Goal: Task Accomplishment & Management: Use online tool/utility

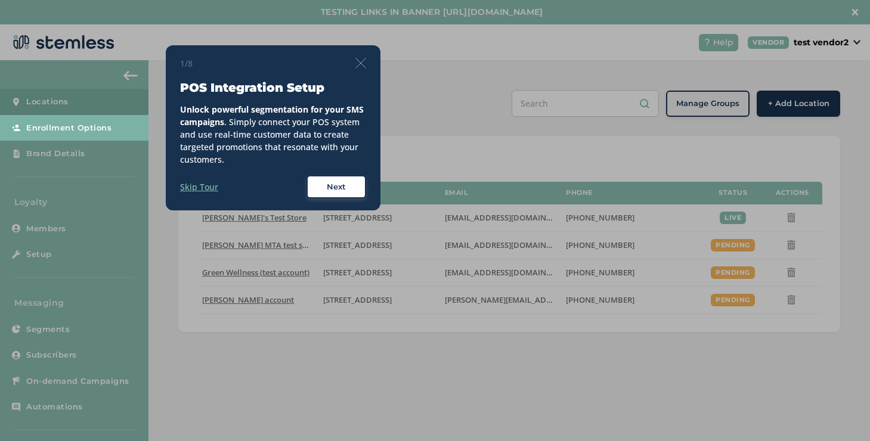
click at [357, 60] on img at bounding box center [361, 63] width 11 height 11
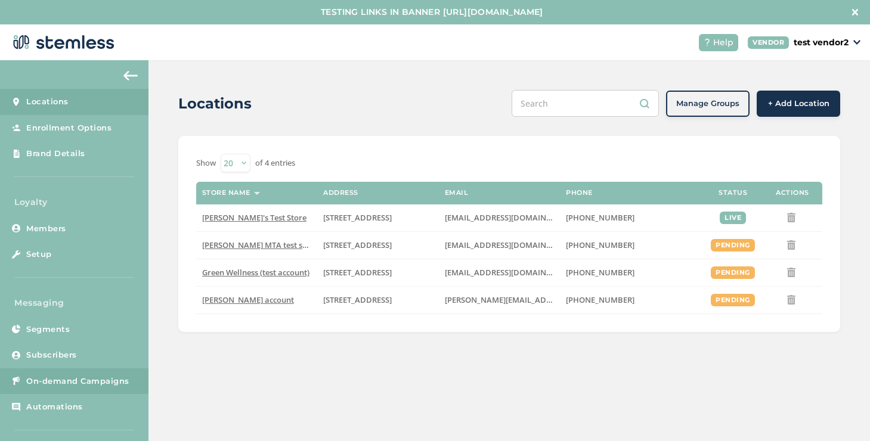
click at [82, 387] on span "On-demand Campaigns" at bounding box center [77, 382] width 103 height 12
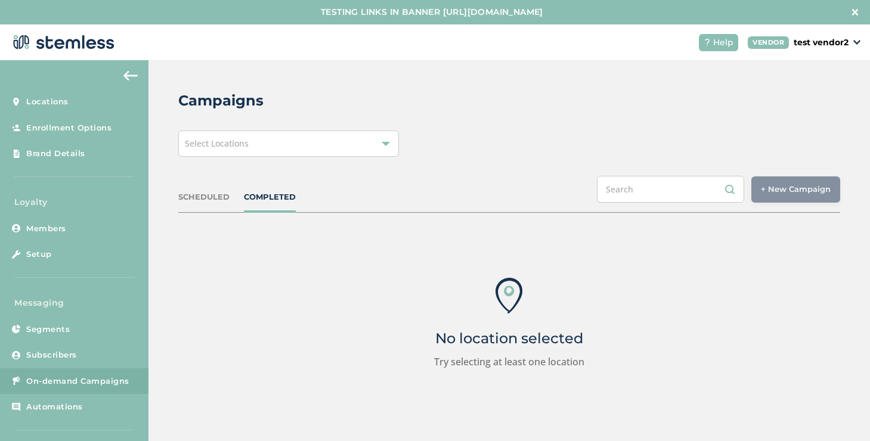
click at [271, 149] on div "Select Locations" at bounding box center [288, 144] width 221 height 26
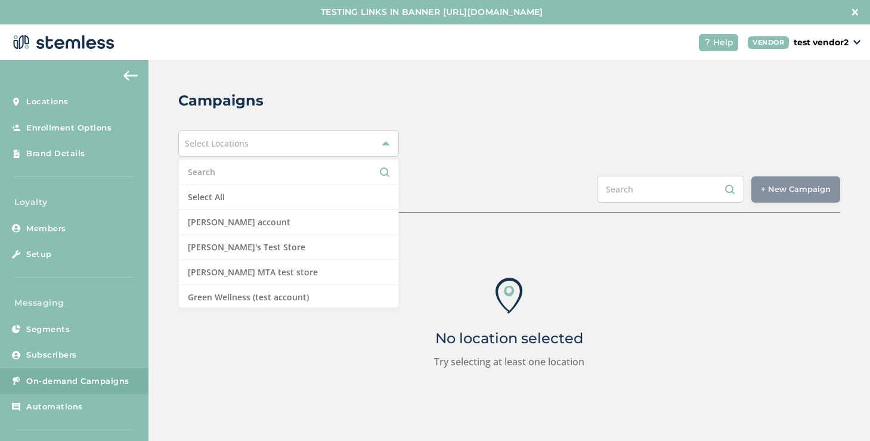
click at [55, 387] on link "On-demand Campaigns" at bounding box center [74, 382] width 149 height 26
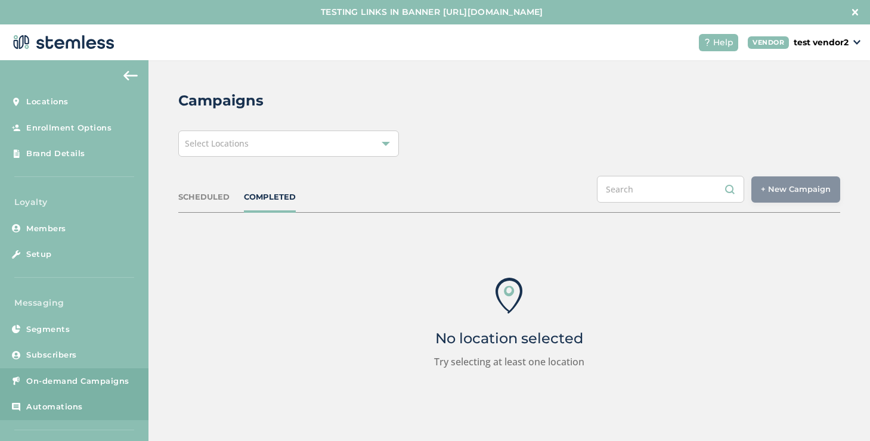
click at [55, 396] on link "Automations" at bounding box center [74, 407] width 149 height 26
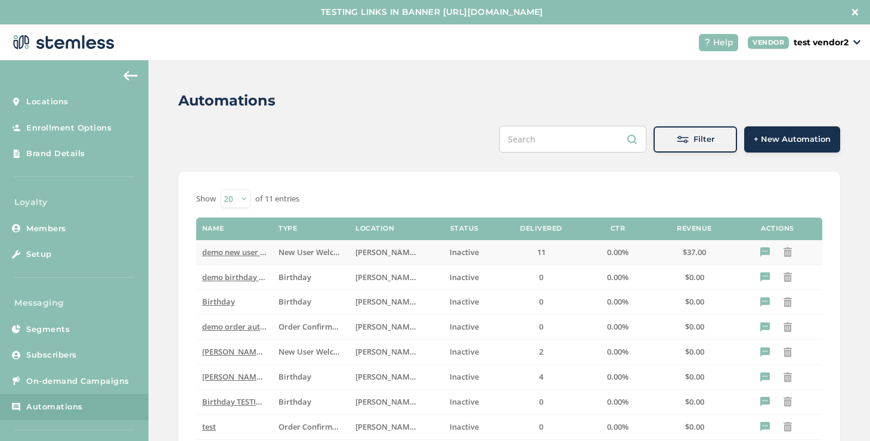
click at [237, 253] on span "demo new user automation" at bounding box center [253, 252] width 102 height 11
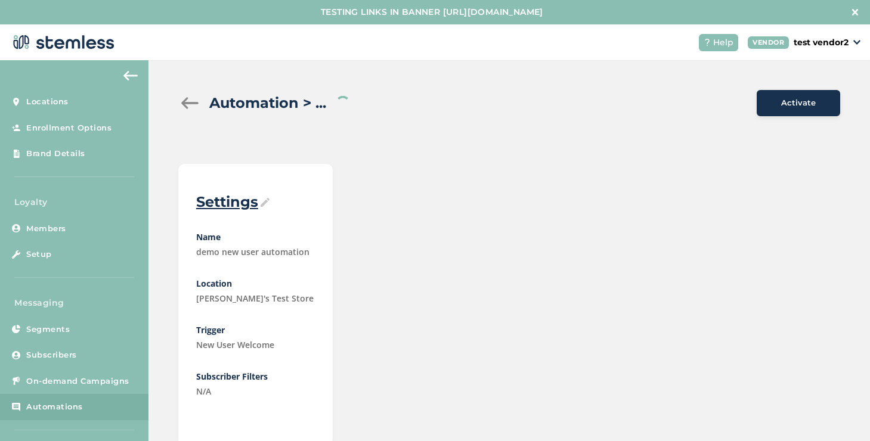
click at [190, 102] on div at bounding box center [190, 103] width 24 height 12
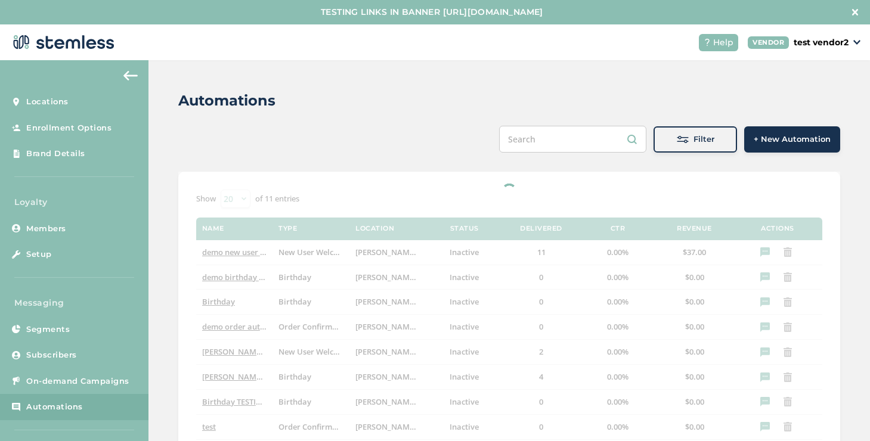
click at [678, 142] on span at bounding box center [683, 140] width 12 height 12
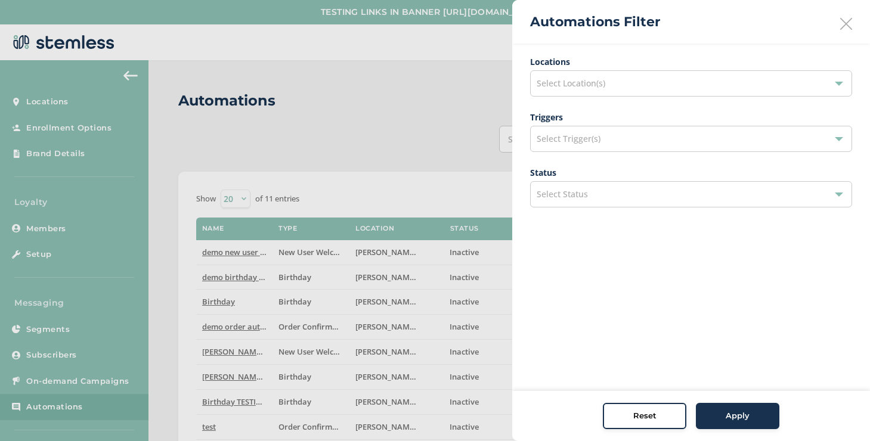
click at [844, 26] on icon at bounding box center [846, 24] width 12 height 12
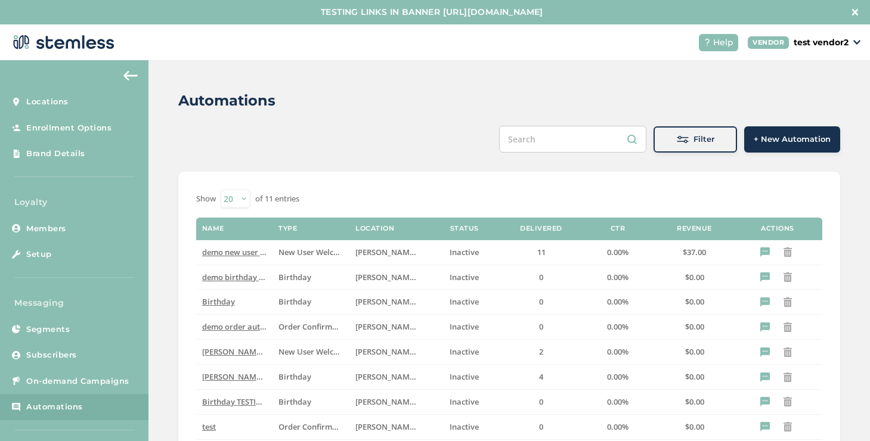
click at [785, 142] on span "+ New Automation" at bounding box center [792, 140] width 77 height 12
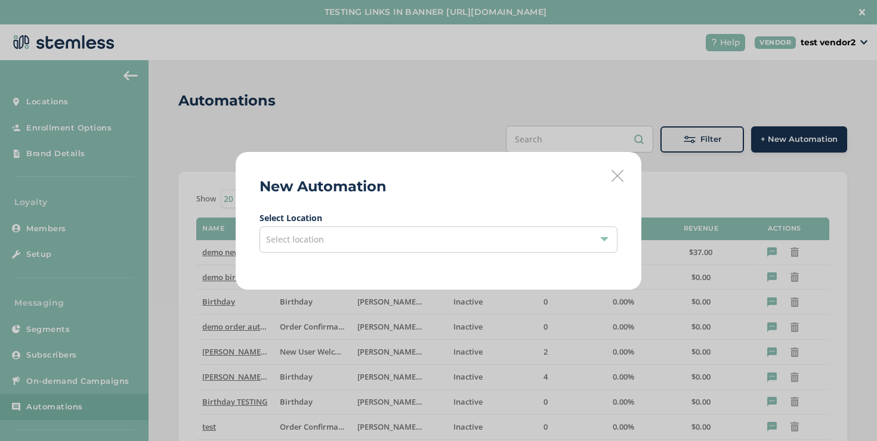
click at [319, 248] on div "Select location" at bounding box center [438, 240] width 358 height 26
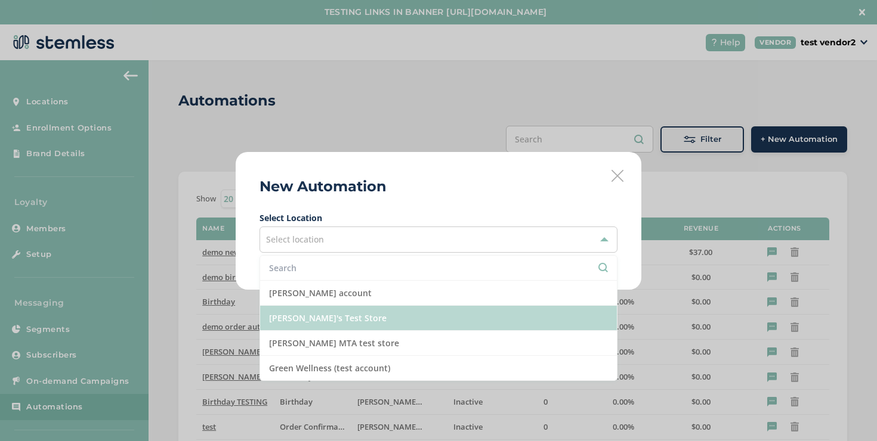
click at [293, 330] on li "[PERSON_NAME]'s Test Store" at bounding box center [438, 318] width 357 height 25
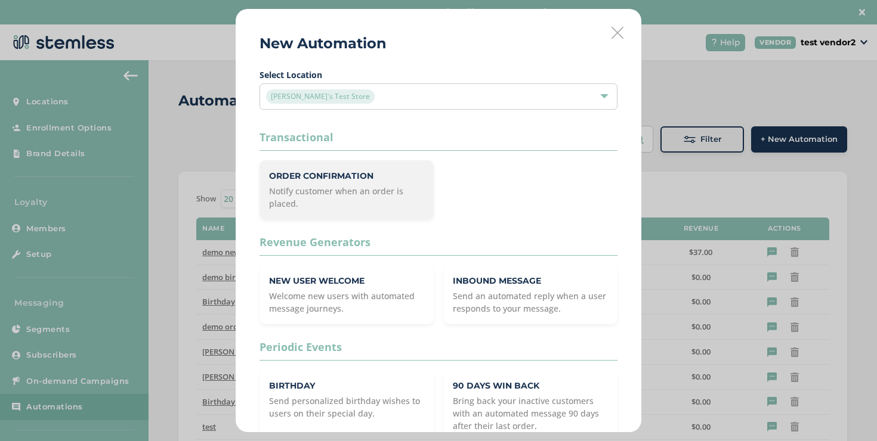
click at [333, 186] on p "Notify customer when an order is placed." at bounding box center [346, 197] width 155 height 25
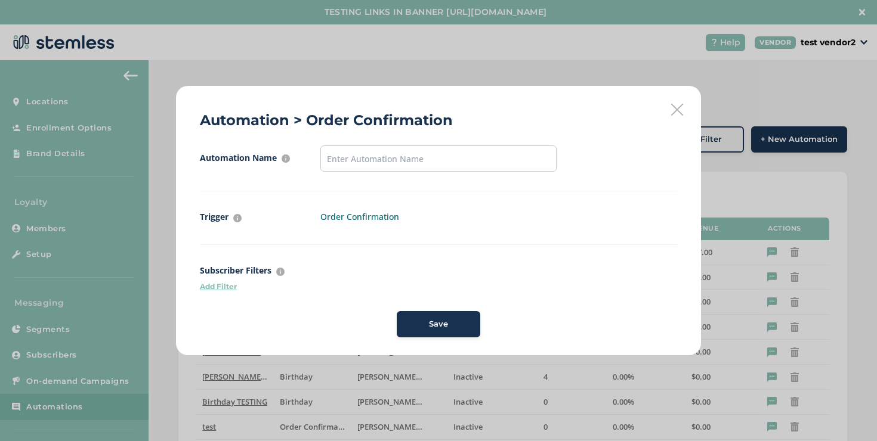
click at [220, 288] on p "Add Filter" at bounding box center [438, 287] width 477 height 11
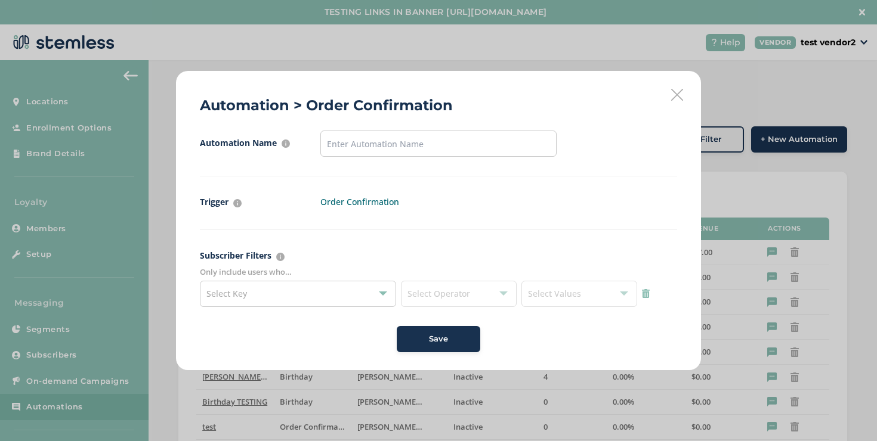
click at [301, 290] on div "Select Key" at bounding box center [298, 294] width 196 height 26
click at [430, 289] on span "Select Operator" at bounding box center [459, 294] width 116 height 26
click at [451, 299] on span "Select Operator" at bounding box center [459, 294] width 116 height 26
click at [496, 299] on span "Select Operator" at bounding box center [459, 294] width 116 height 26
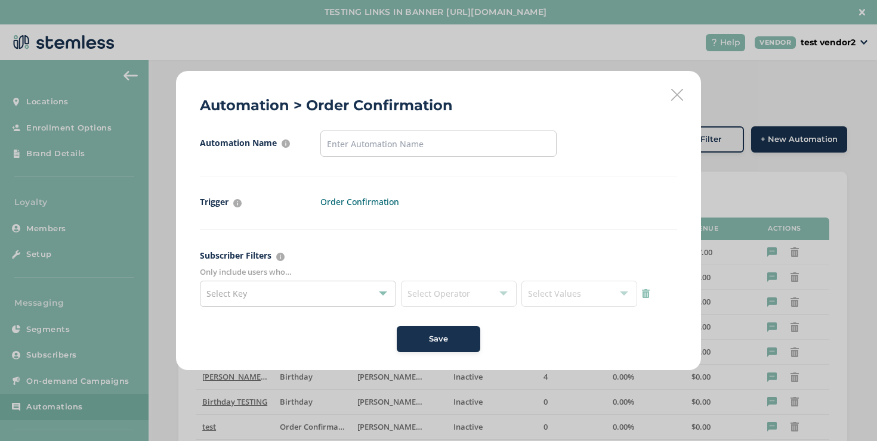
click at [372, 289] on div "Select Key" at bounding box center [298, 294] width 196 height 26
click at [287, 336] on div "Save" at bounding box center [438, 339] width 477 height 26
click at [272, 304] on div "Select Key" at bounding box center [298, 294] width 196 height 26
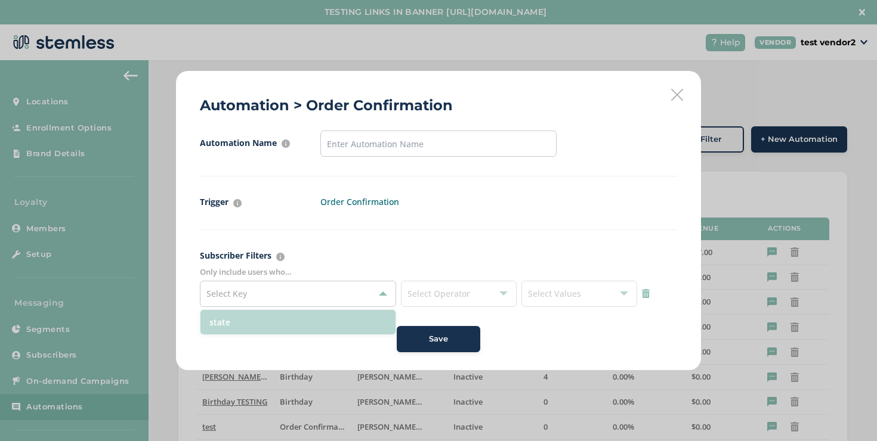
click at [266, 325] on li "state" at bounding box center [297, 322] width 195 height 24
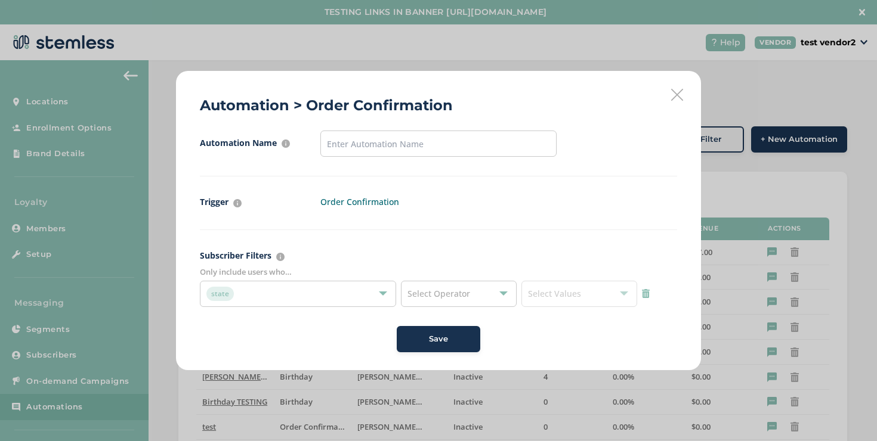
click at [672, 94] on icon at bounding box center [677, 95] width 12 height 12
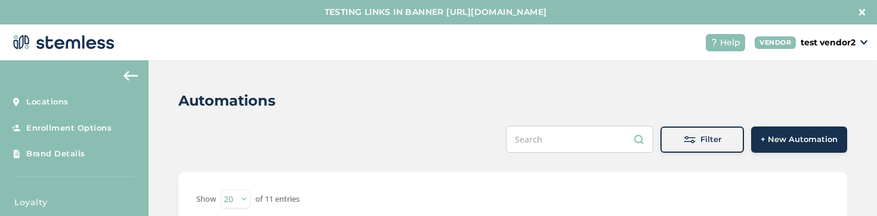
click at [776, 145] on button "+ New Automation" at bounding box center [799, 139] width 96 height 26
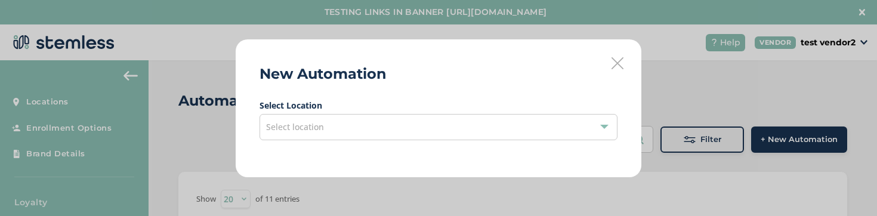
click at [364, 137] on div "Select location" at bounding box center [438, 127] width 358 height 26
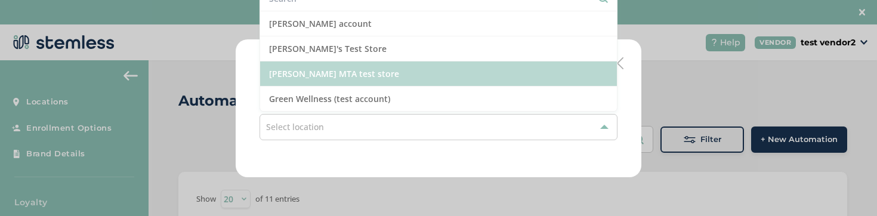
click at [326, 76] on li "[PERSON_NAME] MTA test store" at bounding box center [438, 73] width 357 height 25
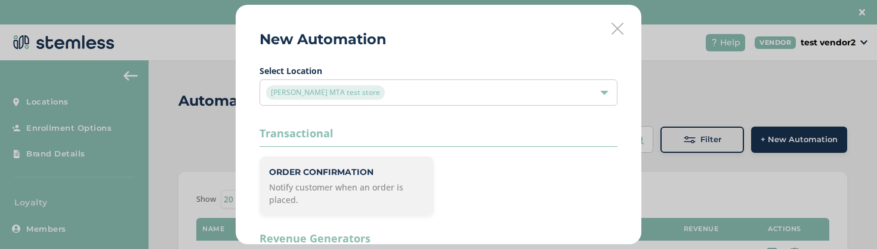
click at [353, 175] on p "Order Confirmation" at bounding box center [346, 172] width 155 height 13
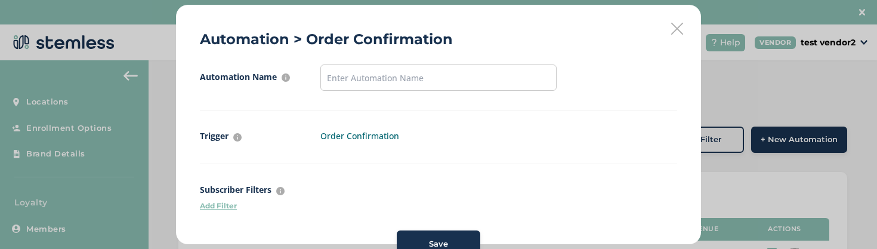
click at [218, 209] on p "Add Filter" at bounding box center [438, 205] width 477 height 11
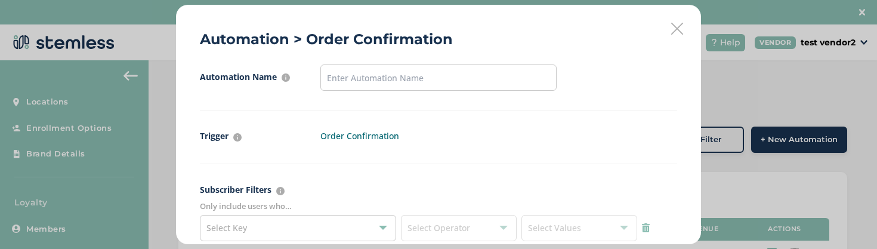
click at [328, 211] on label "Only include users who…" at bounding box center [438, 206] width 477 height 12
click at [328, 218] on div "Select Key" at bounding box center [298, 228] width 196 height 26
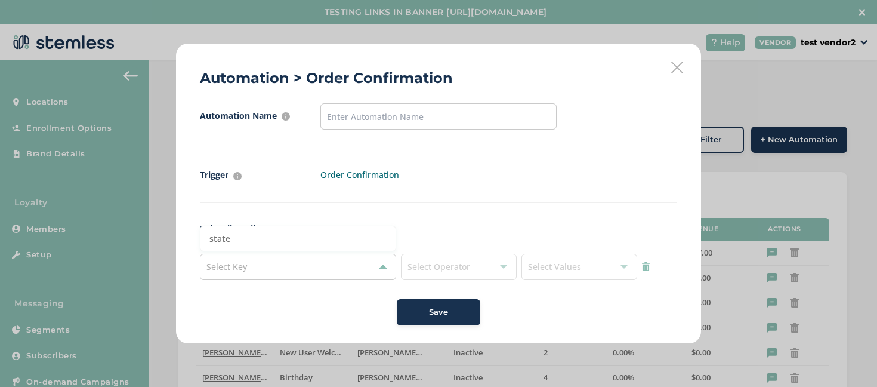
click at [672, 69] on icon at bounding box center [677, 67] width 12 height 12
